Goal: Task Accomplishment & Management: Complete application form

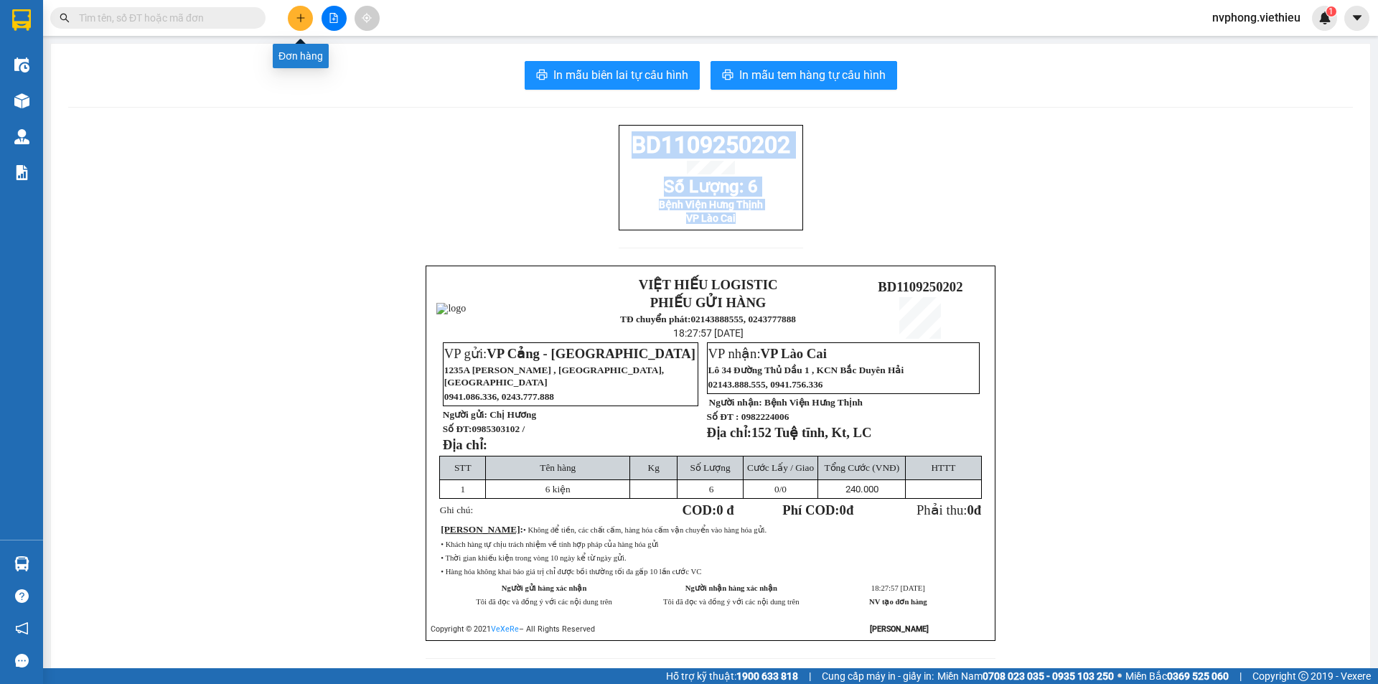
click at [309, 25] on button at bounding box center [300, 18] width 25 height 25
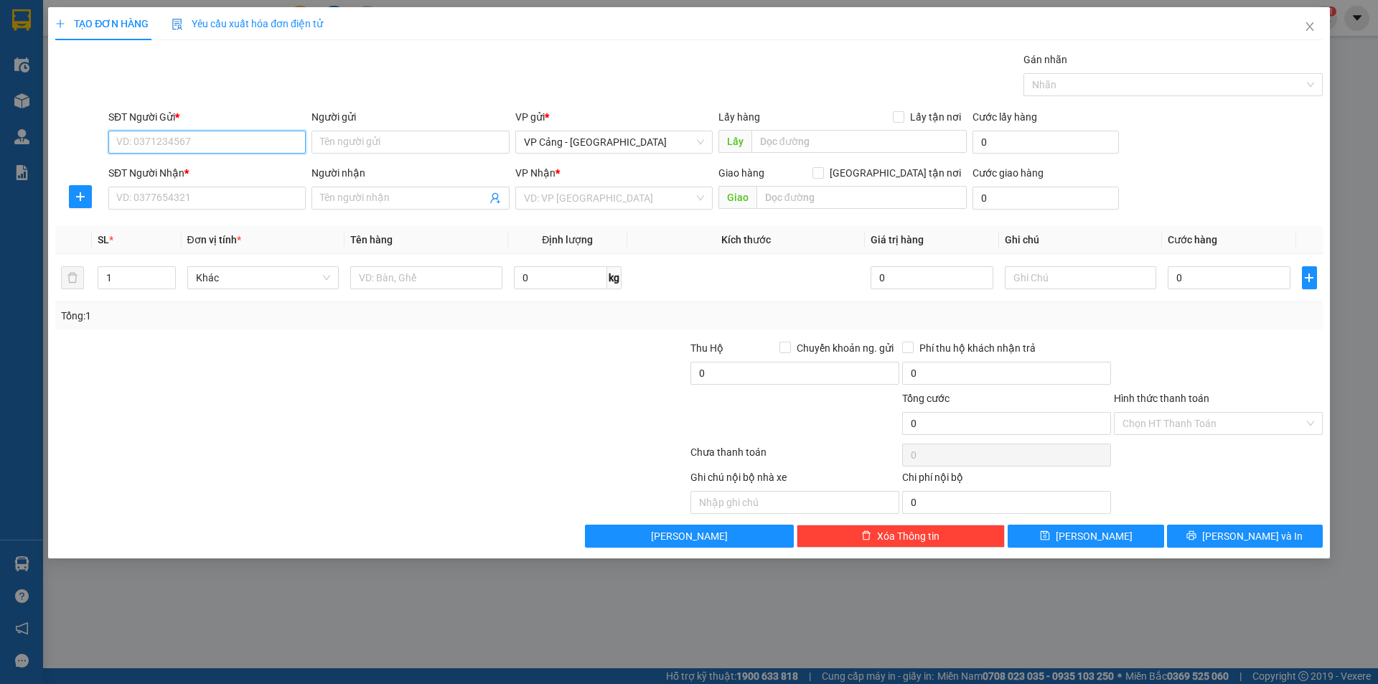
click at [133, 143] on input "SĐT Người Gửi *" at bounding box center [206, 142] width 197 height 23
click at [196, 189] on div "0976813818 - [GEOGRAPHIC_DATA]" at bounding box center [207, 194] width 180 height 16
type input "0976813818"
type input "Việt Thành"
type input "0976813818"
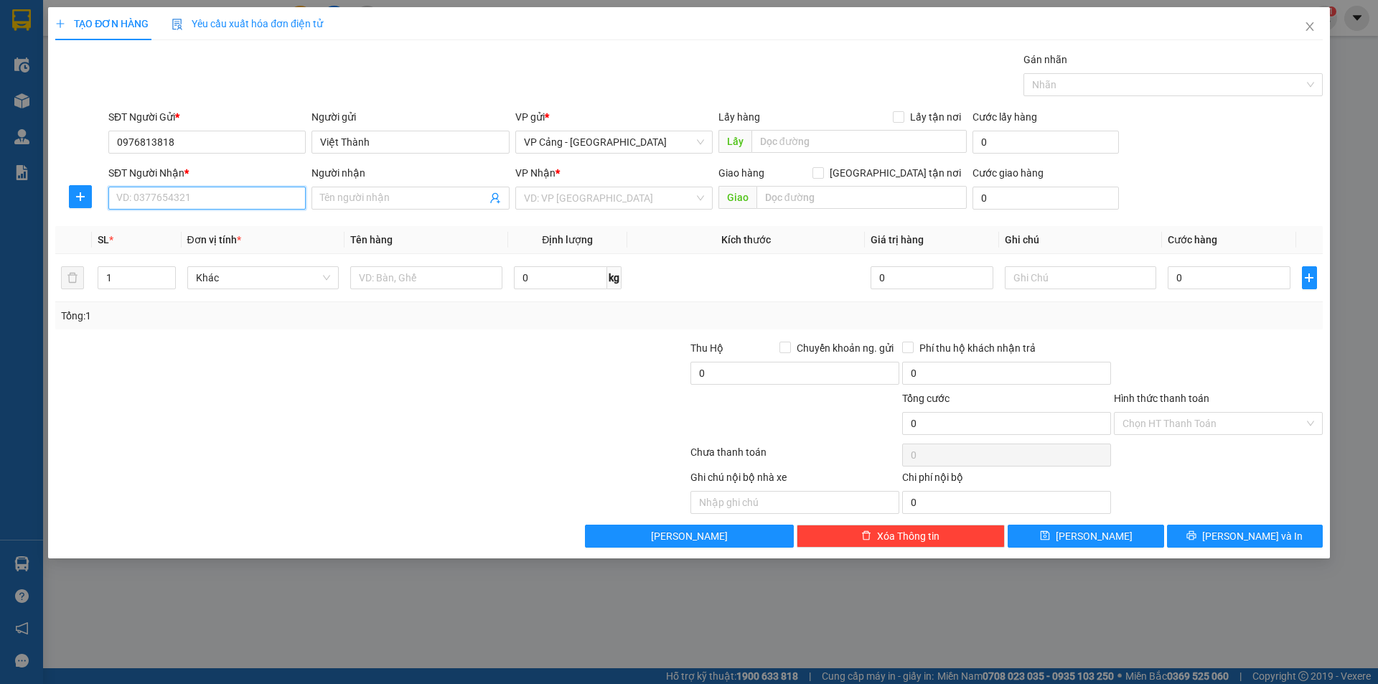
click at [133, 208] on input "SĐT Người Nhận *" at bounding box center [206, 198] width 197 height 23
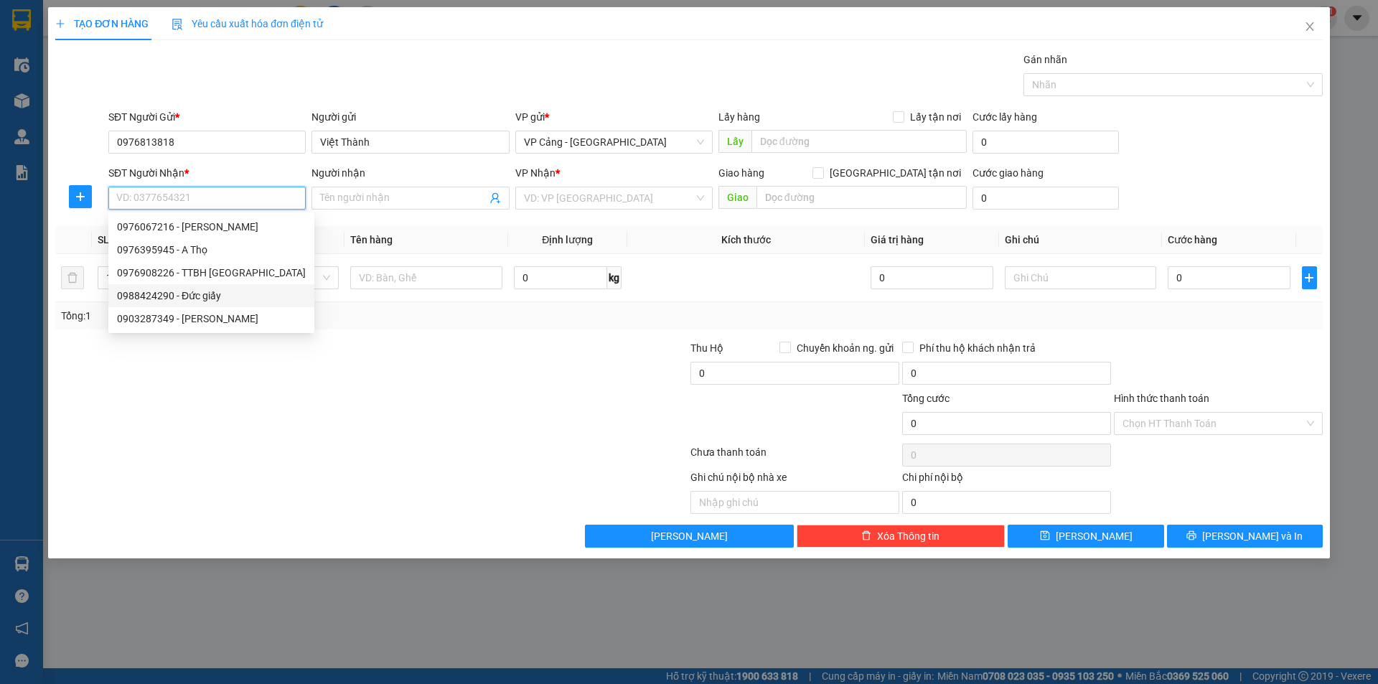
click at [150, 296] on div "0988424290 - Đức giấy" at bounding box center [211, 296] width 189 height 16
type input "0988424290"
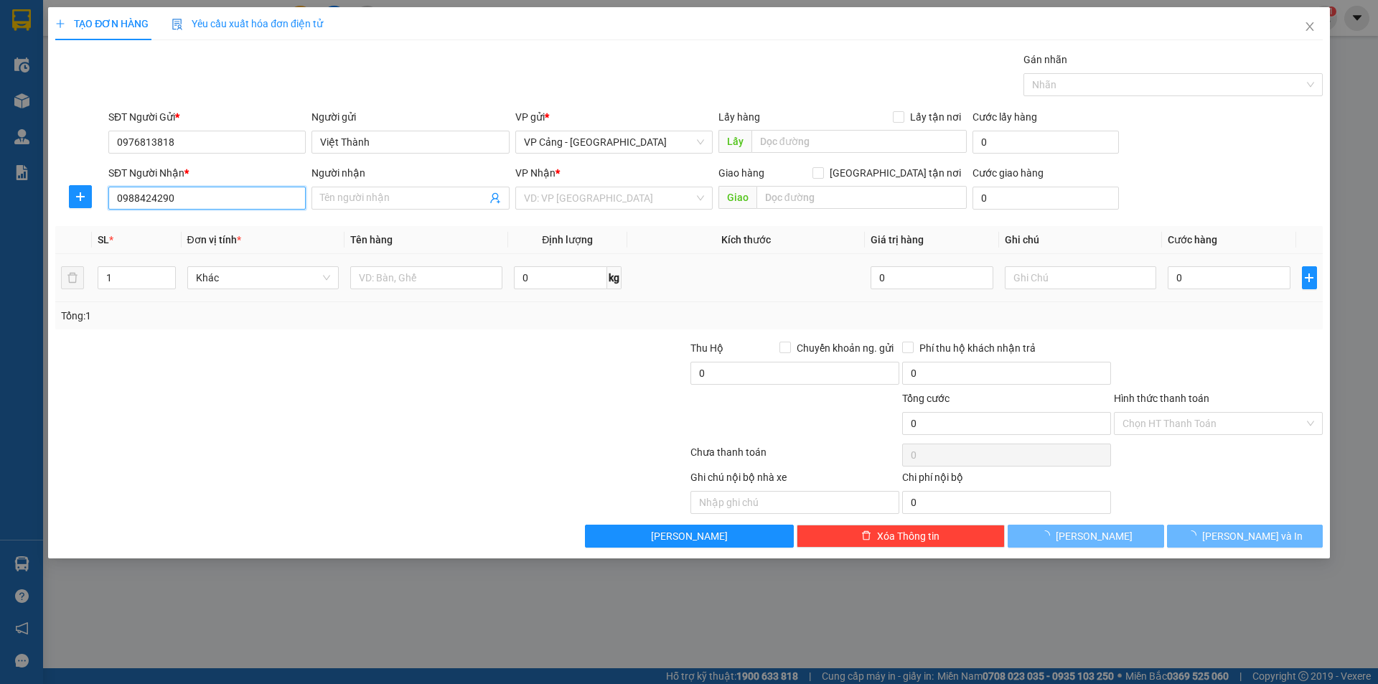
type input "Đức giấy"
checkbox input "true"
type input "107 [PERSON_NAME]"
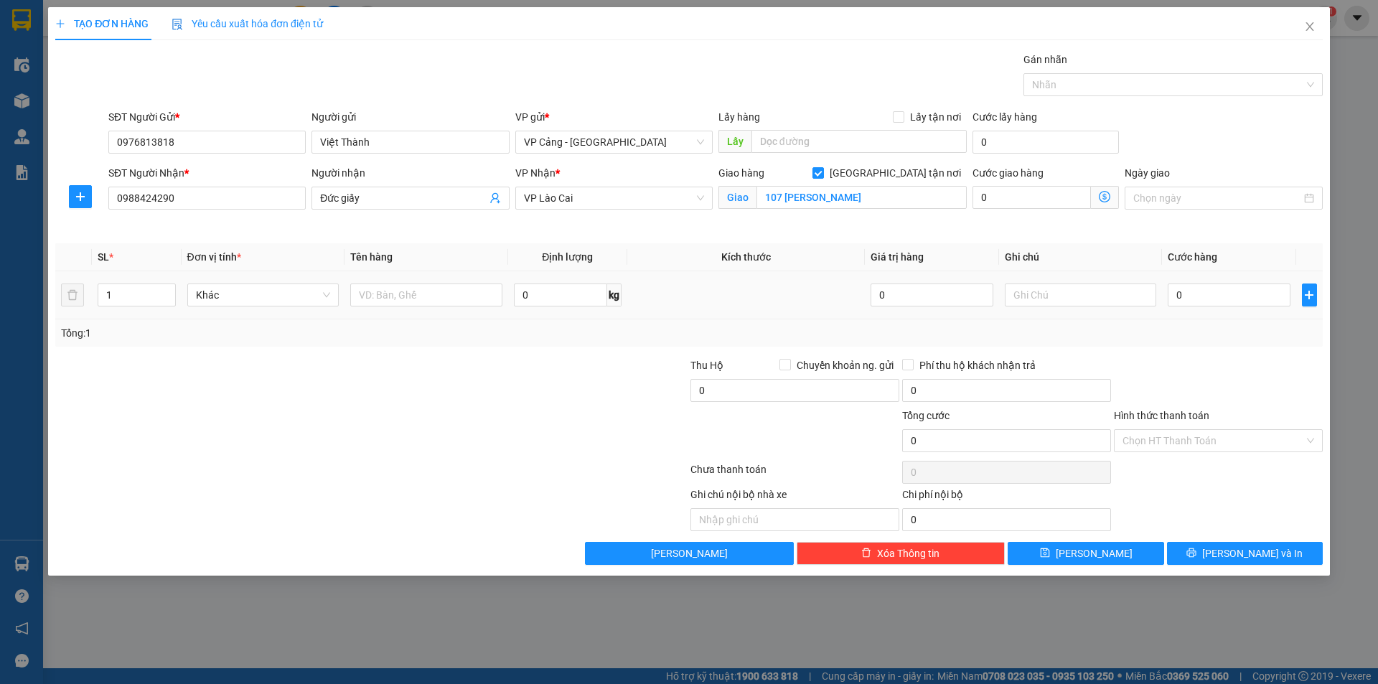
click at [136, 276] on td "1" at bounding box center [136, 295] width 89 height 48
click at [149, 294] on input "1" at bounding box center [136, 295] width 76 height 22
type input "32"
click at [403, 295] on input "text" at bounding box center [426, 294] width 152 height 23
type input "2"
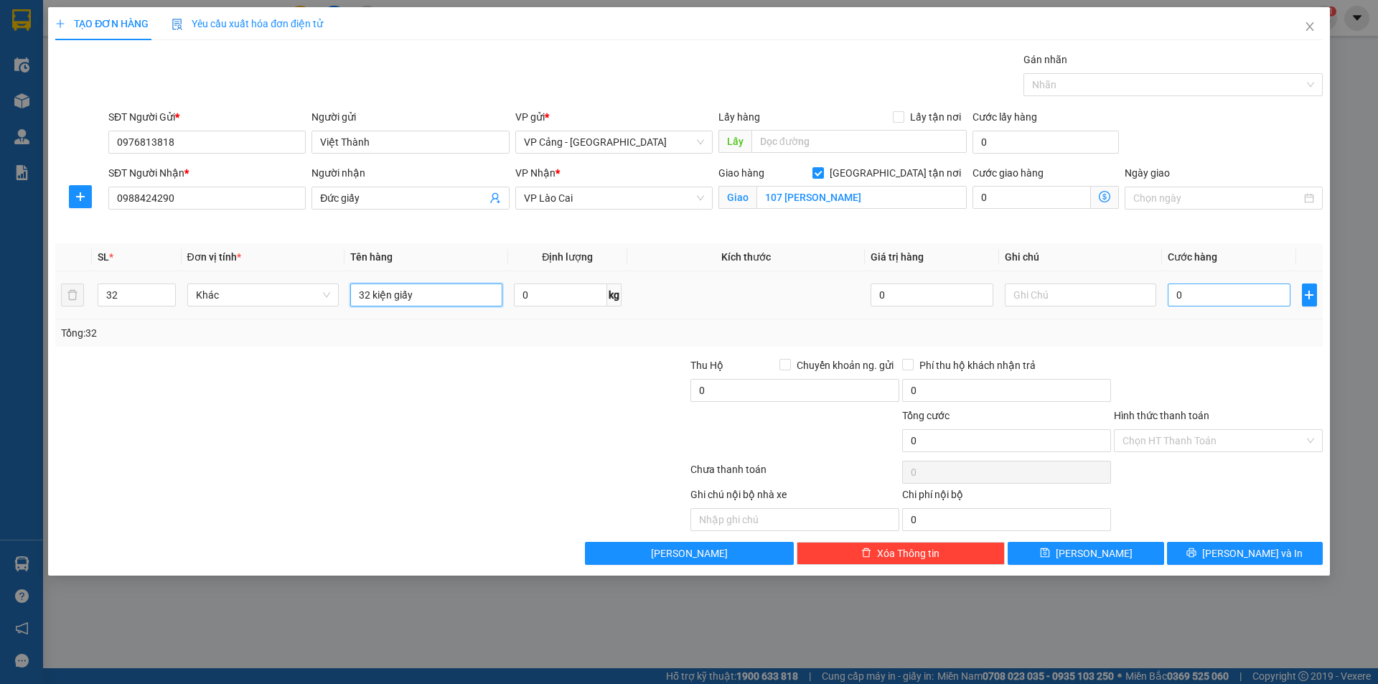
type input "32 kiện giấy"
click at [1231, 303] on input "0" at bounding box center [1229, 294] width 122 height 23
type input "1"
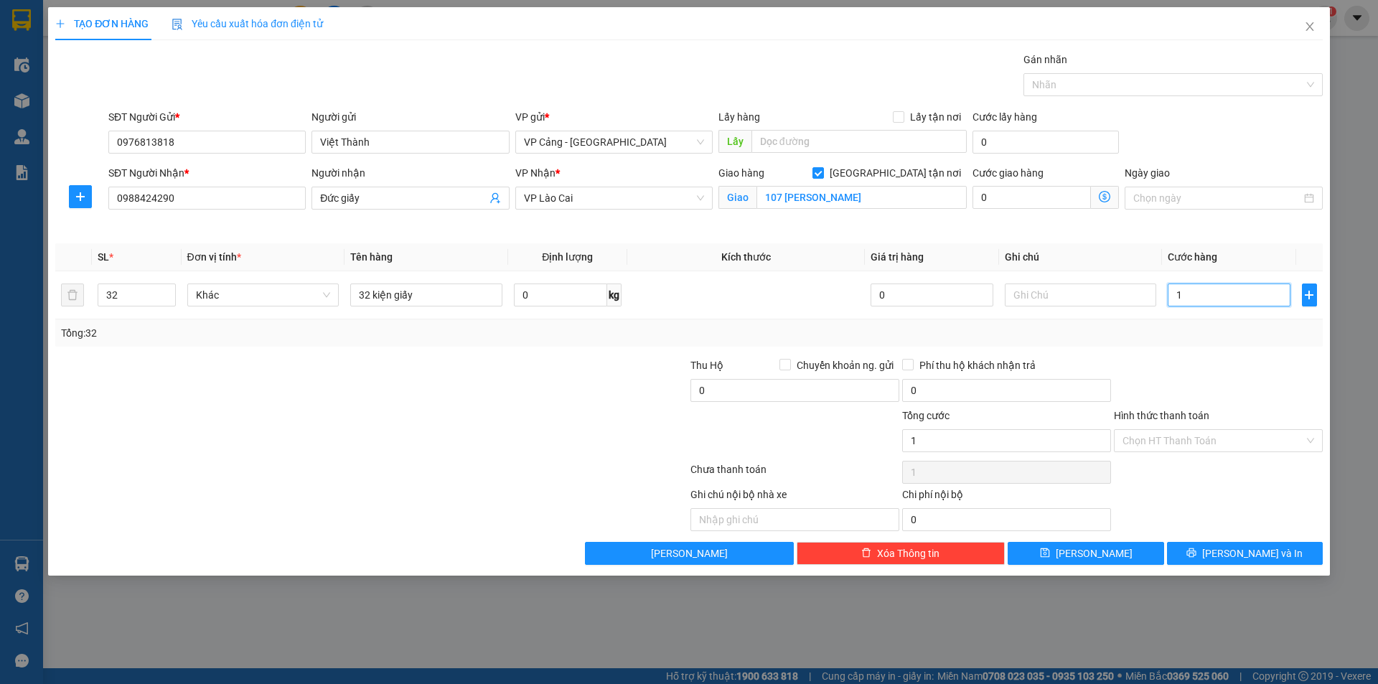
type input "18"
type input "180"
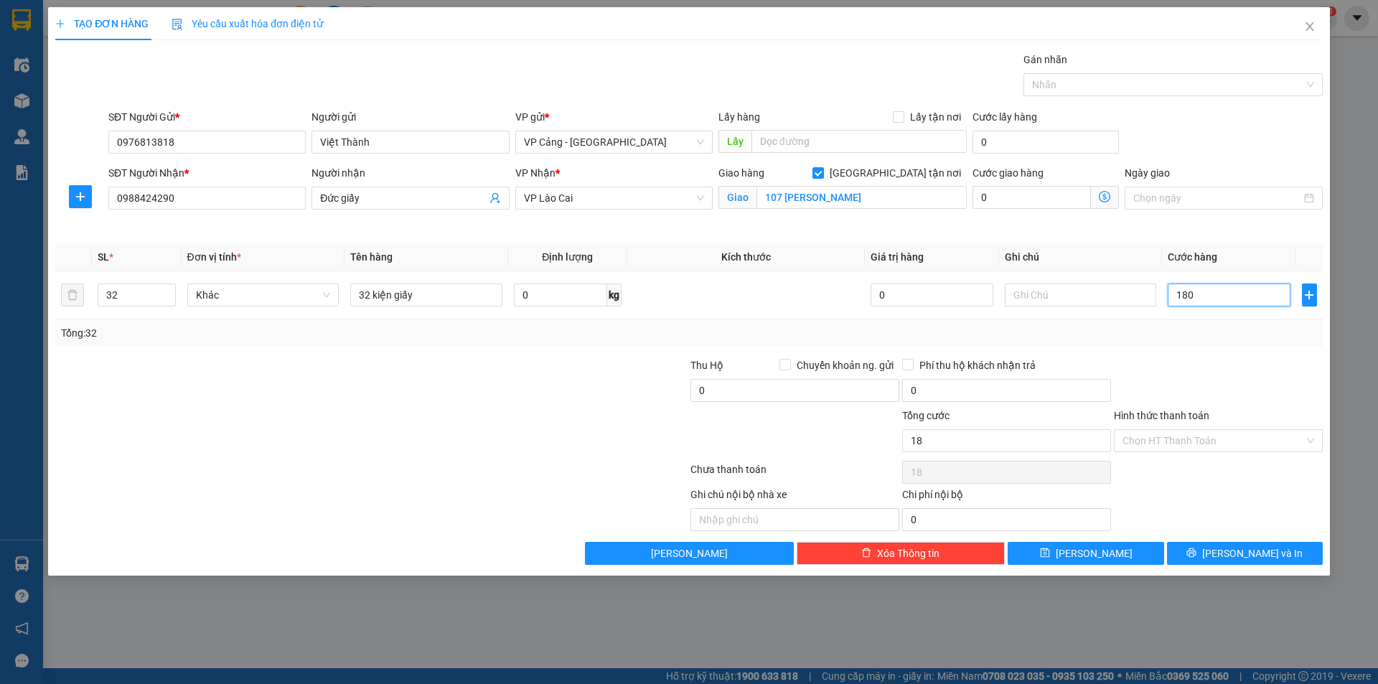
type input "180"
type input "180.000"
click at [1259, 545] on span "[PERSON_NAME] và In" at bounding box center [1252, 553] width 100 height 16
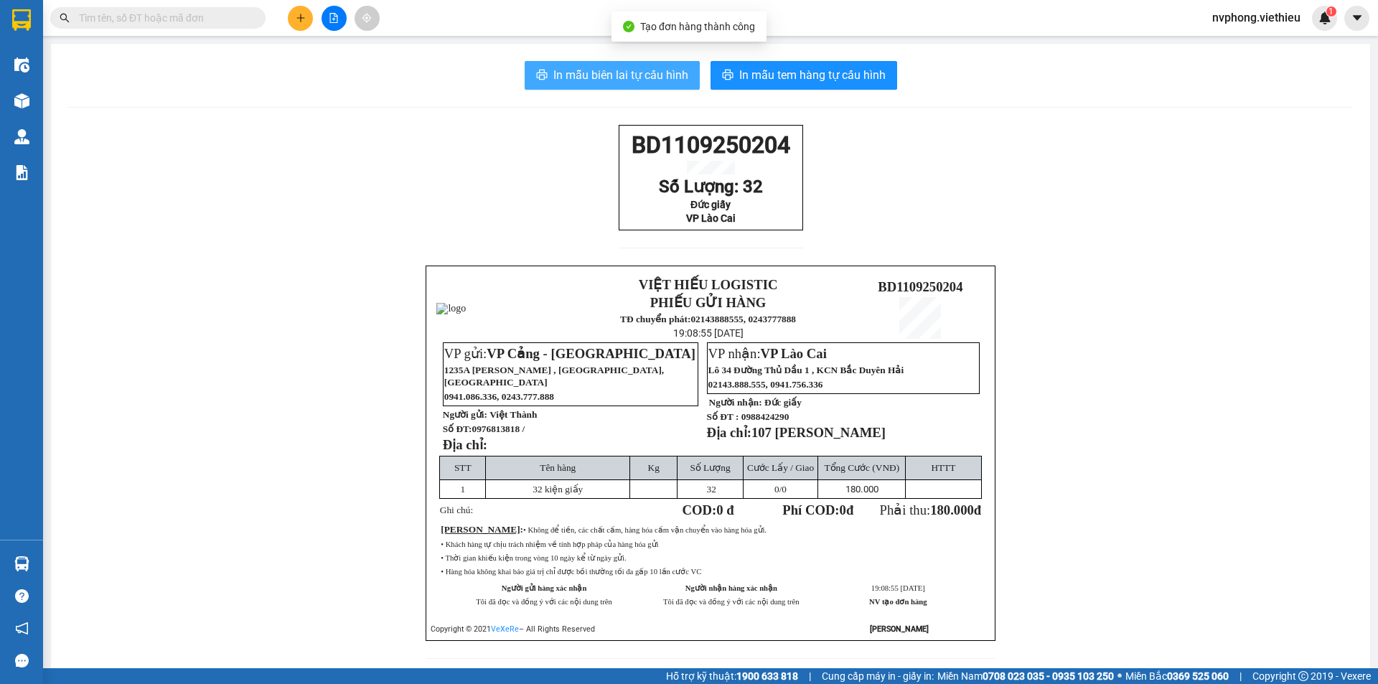
click at [607, 76] on span "In mẫu biên lai tự cấu hình" at bounding box center [620, 75] width 135 height 18
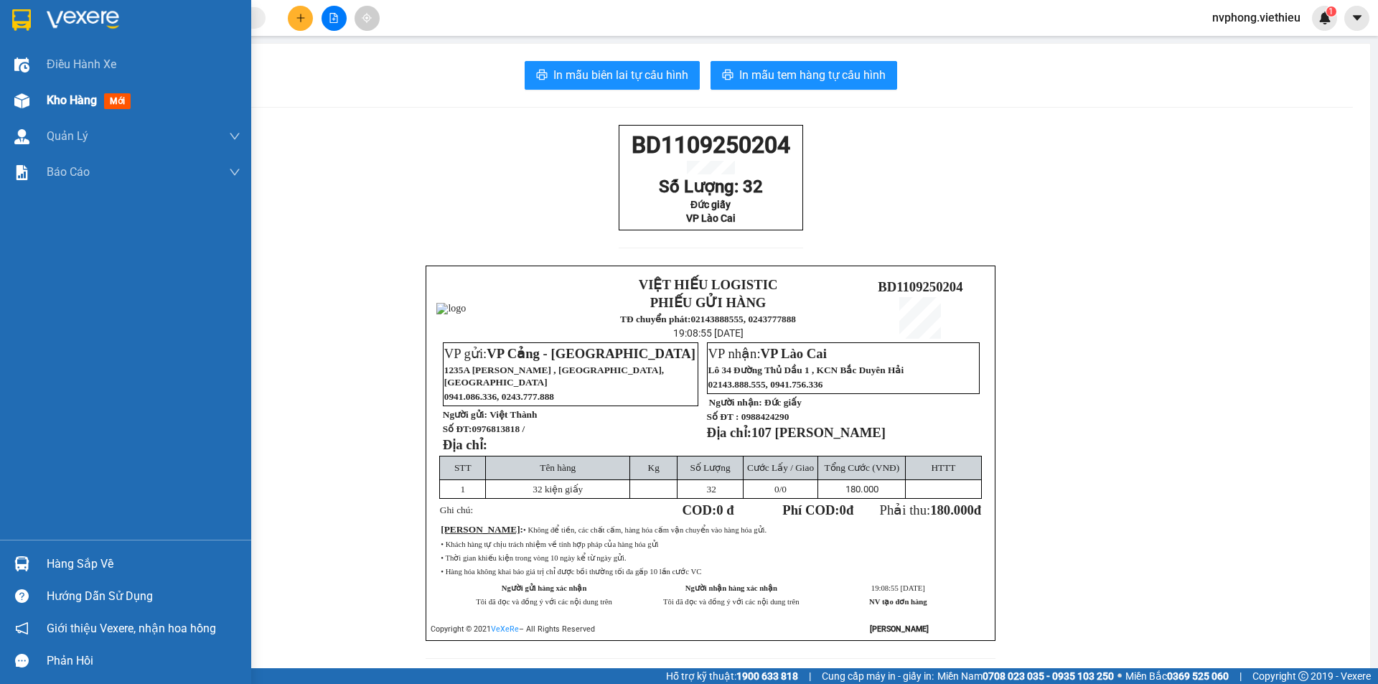
click at [29, 99] on div at bounding box center [21, 100] width 25 height 25
